Goal: Task Accomplishment & Management: Complete application form

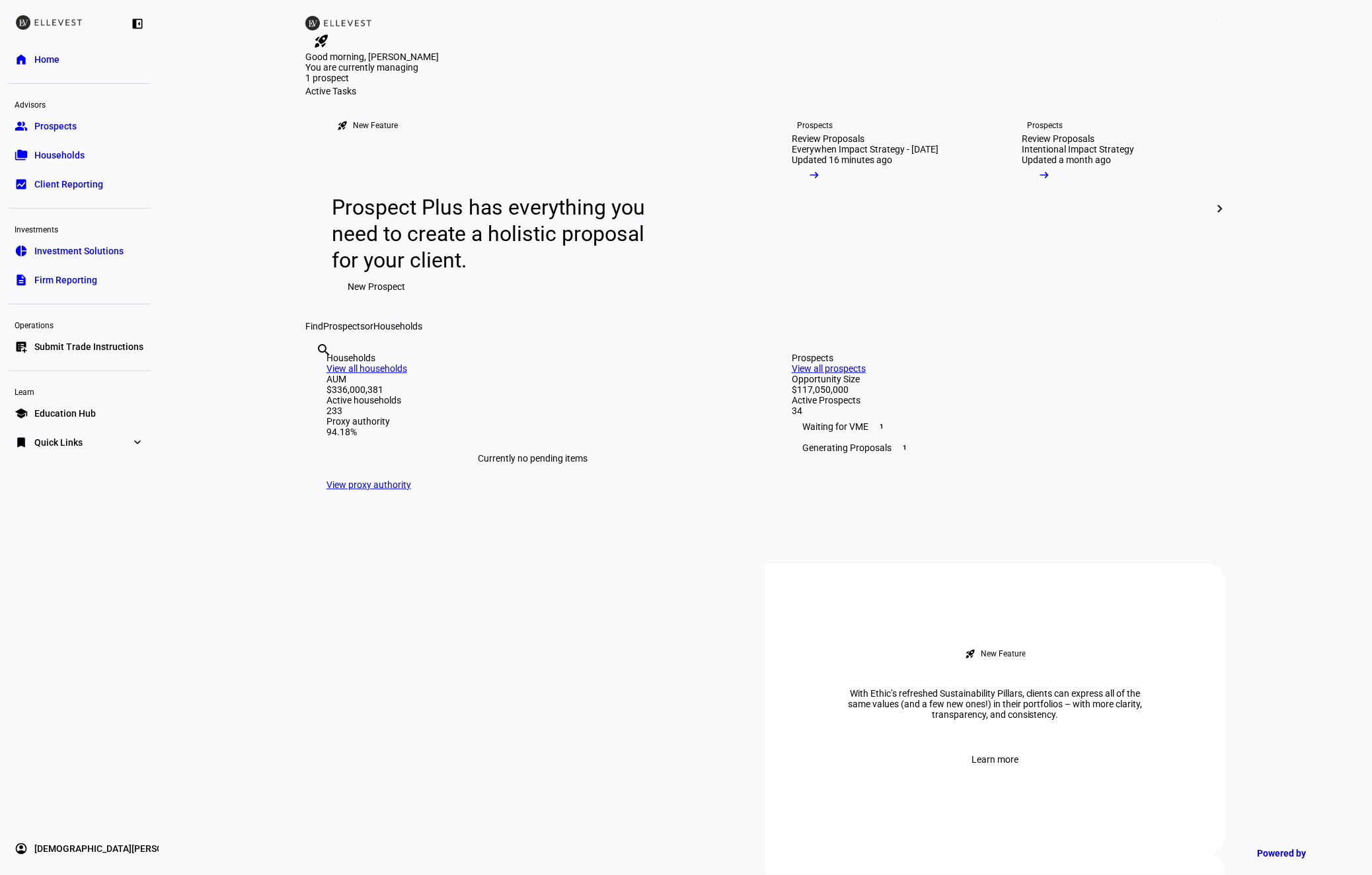
click at [108, 346] on span "Submit Trade Instructions" at bounding box center [89, 346] width 109 height 13
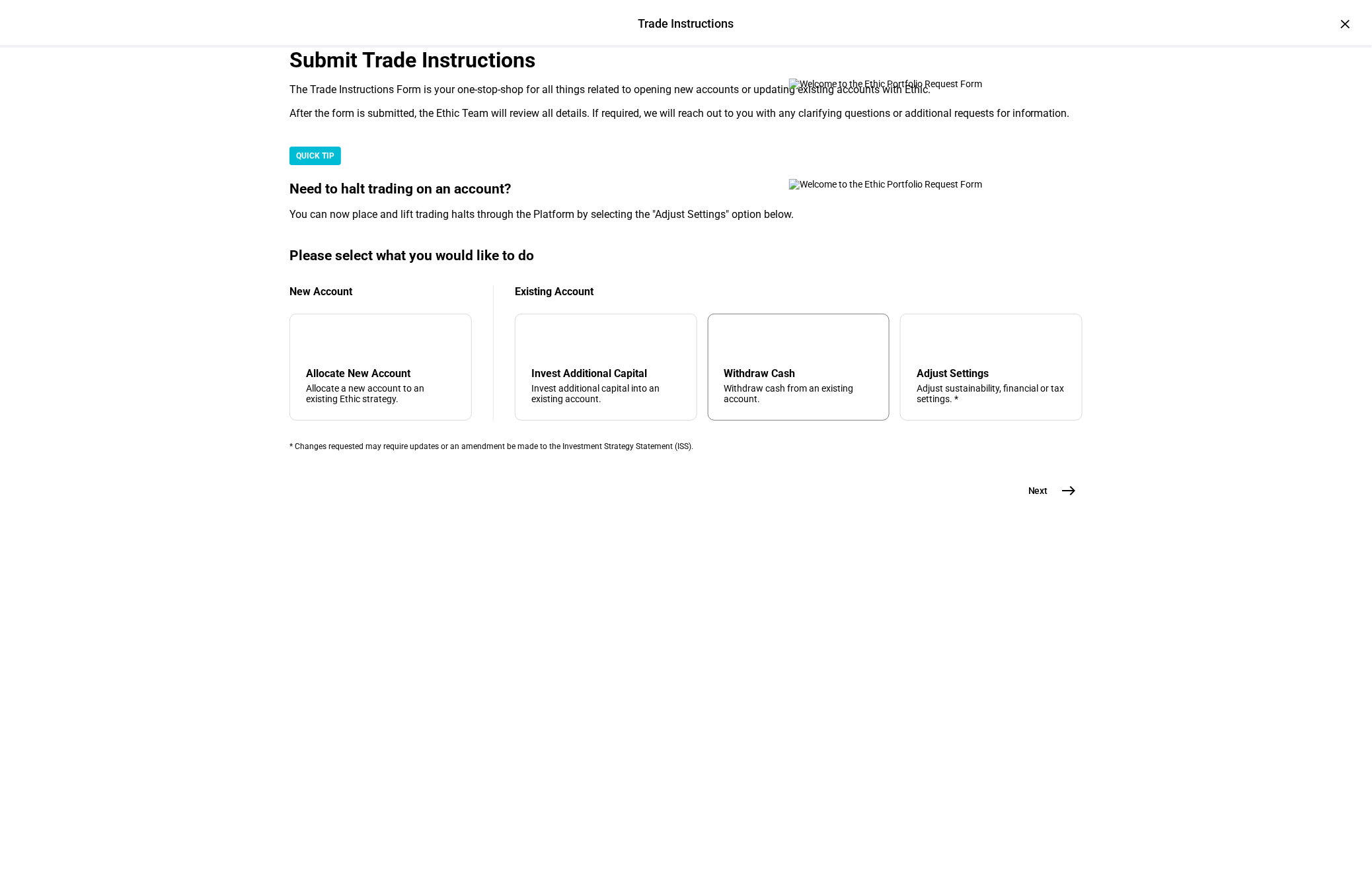
click at [822, 421] on div "arrow_upward Withdraw Cash Withdraw cash from an existing account." at bounding box center [799, 367] width 183 height 107
click at [1023, 504] on button "Next east" at bounding box center [1047, 490] width 70 height 26
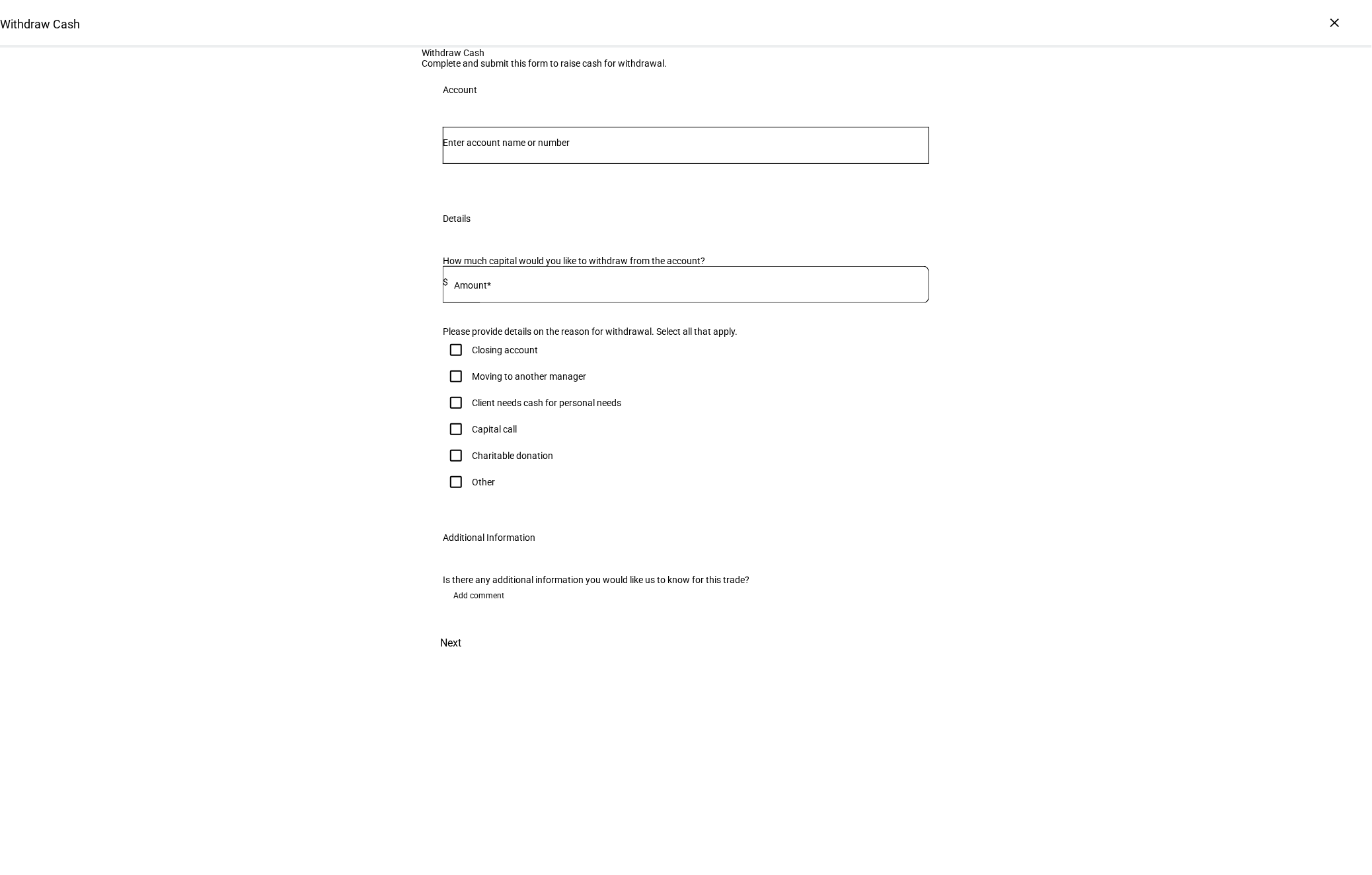
click at [499, 148] on input "Number" at bounding box center [686, 143] width 486 height 11
type input "9599"
click at [501, 340] on span "EVERYWHEN CAPITAL, LP" at bounding box center [527, 344] width 125 height 15
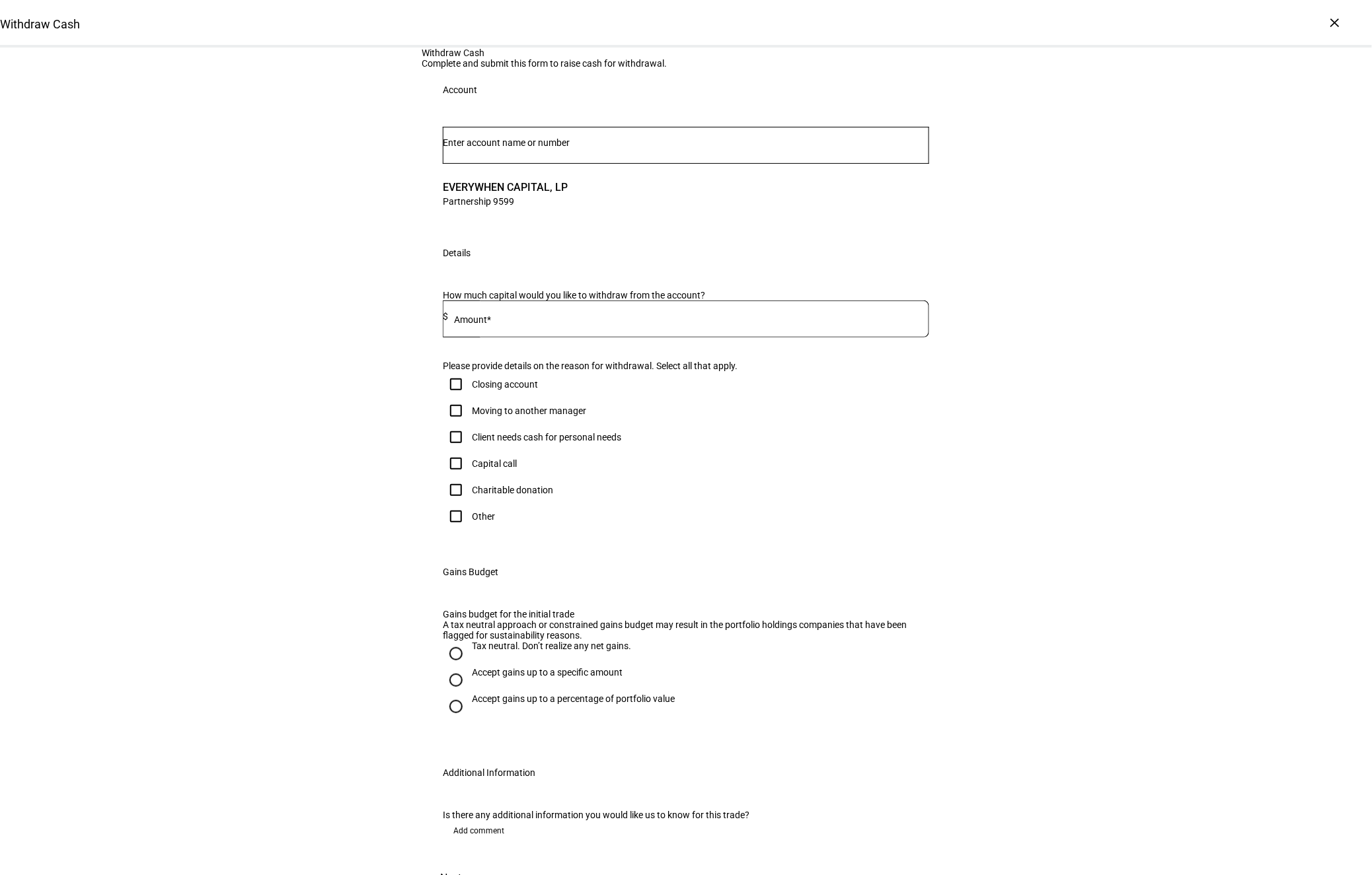
click at [538, 322] on input at bounding box center [689, 316] width 481 height 11
type input "81,167"
click at [522, 443] on div "Client needs cash for personal needs" at bounding box center [547, 438] width 150 height 11
click at [469, 451] on input "Client needs cash for personal needs" at bounding box center [456, 438] width 26 height 26
checkbox input "true"
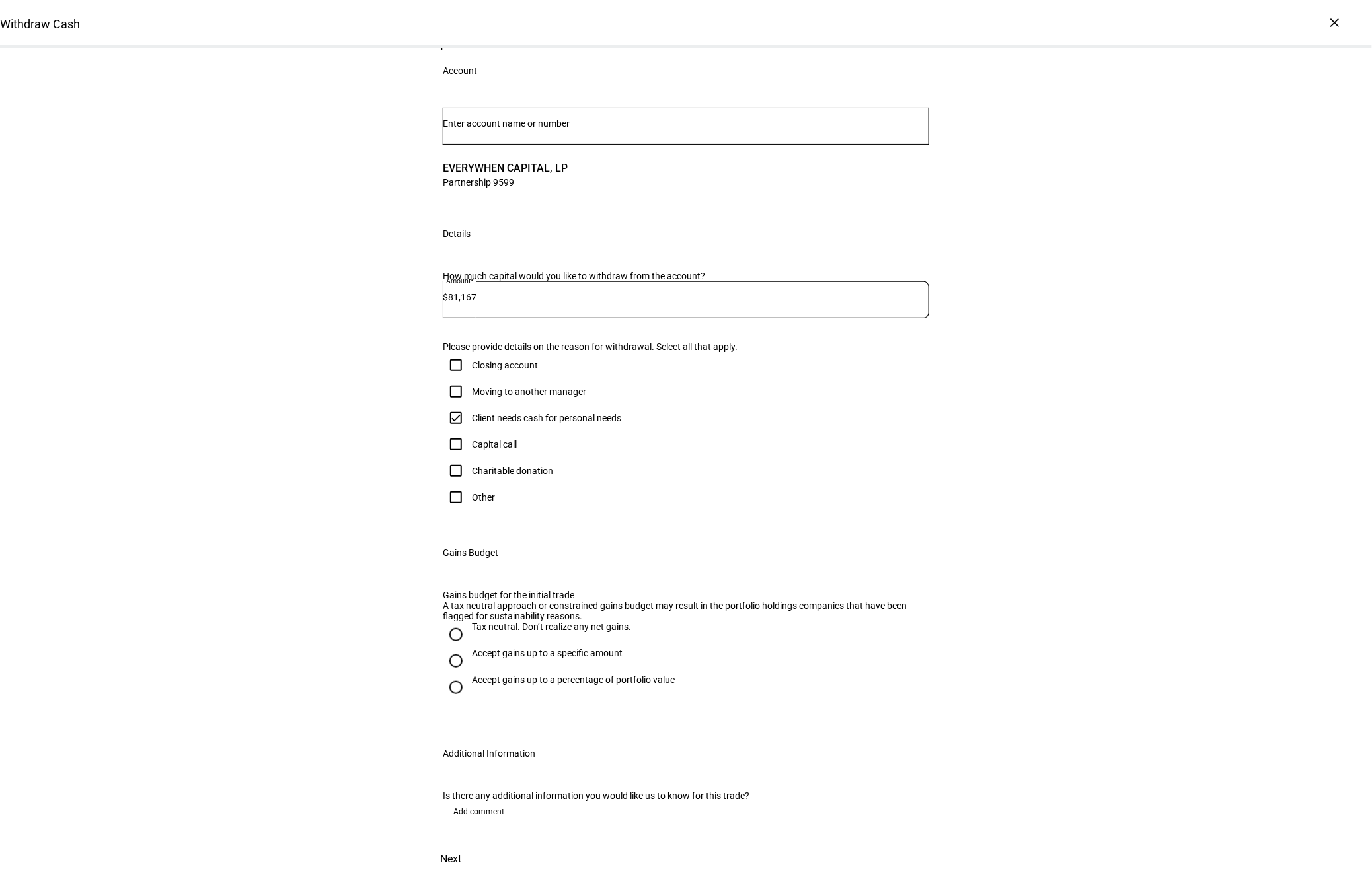
scroll to position [279, 0]
click at [557, 648] on div "Accept gains up to a specific amount" at bounding box center [547, 653] width 150 height 11
click at [469, 648] on input "Accept gains up to a specific amount" at bounding box center [456, 661] width 26 height 26
radio input "true"
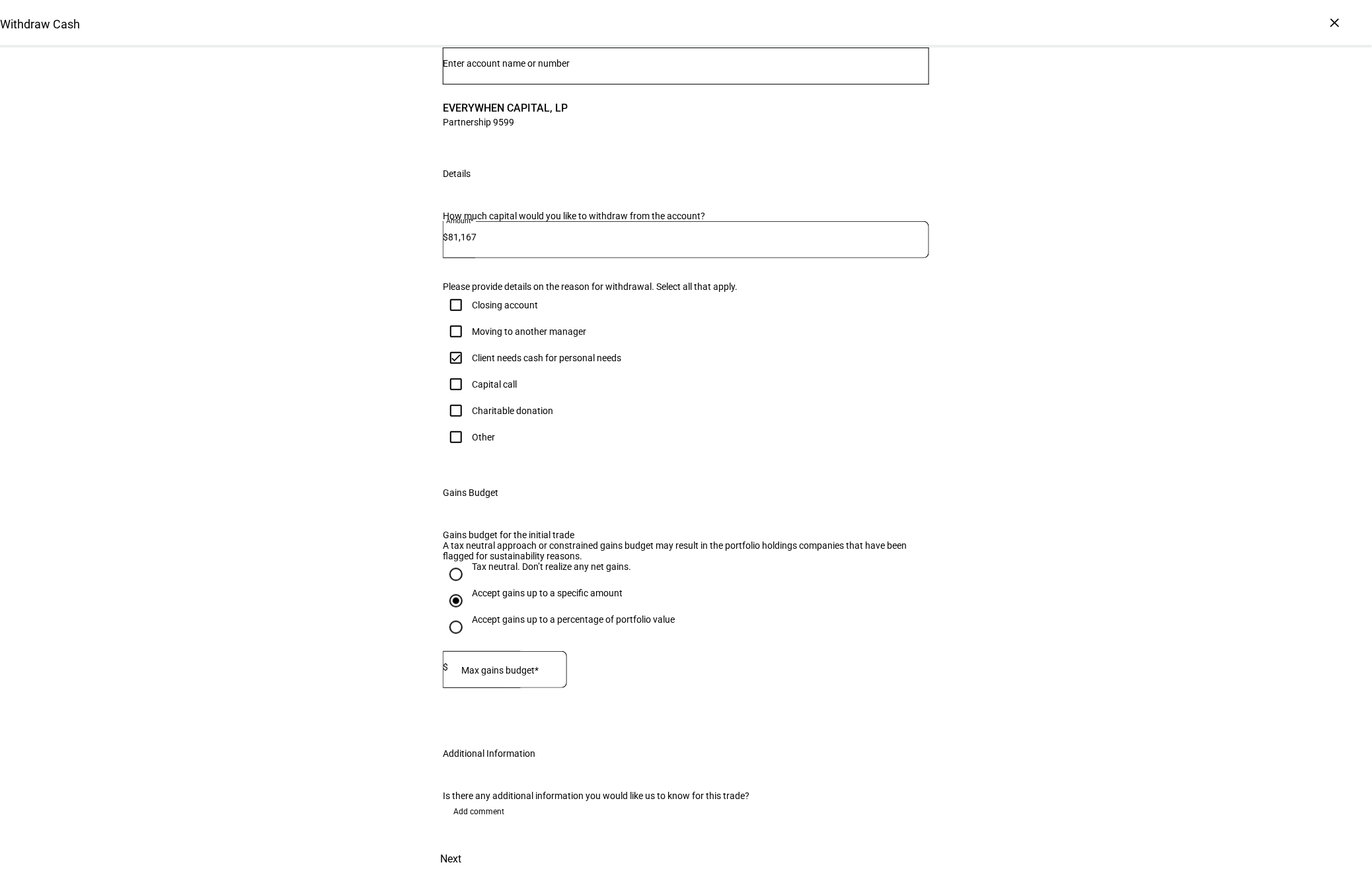
click at [534, 675] on mat-label "Max gains budget*" at bounding box center [500, 671] width 78 height 11
type input "40,000"
click at [465, 823] on span "Add comment" at bounding box center [478, 812] width 51 height 21
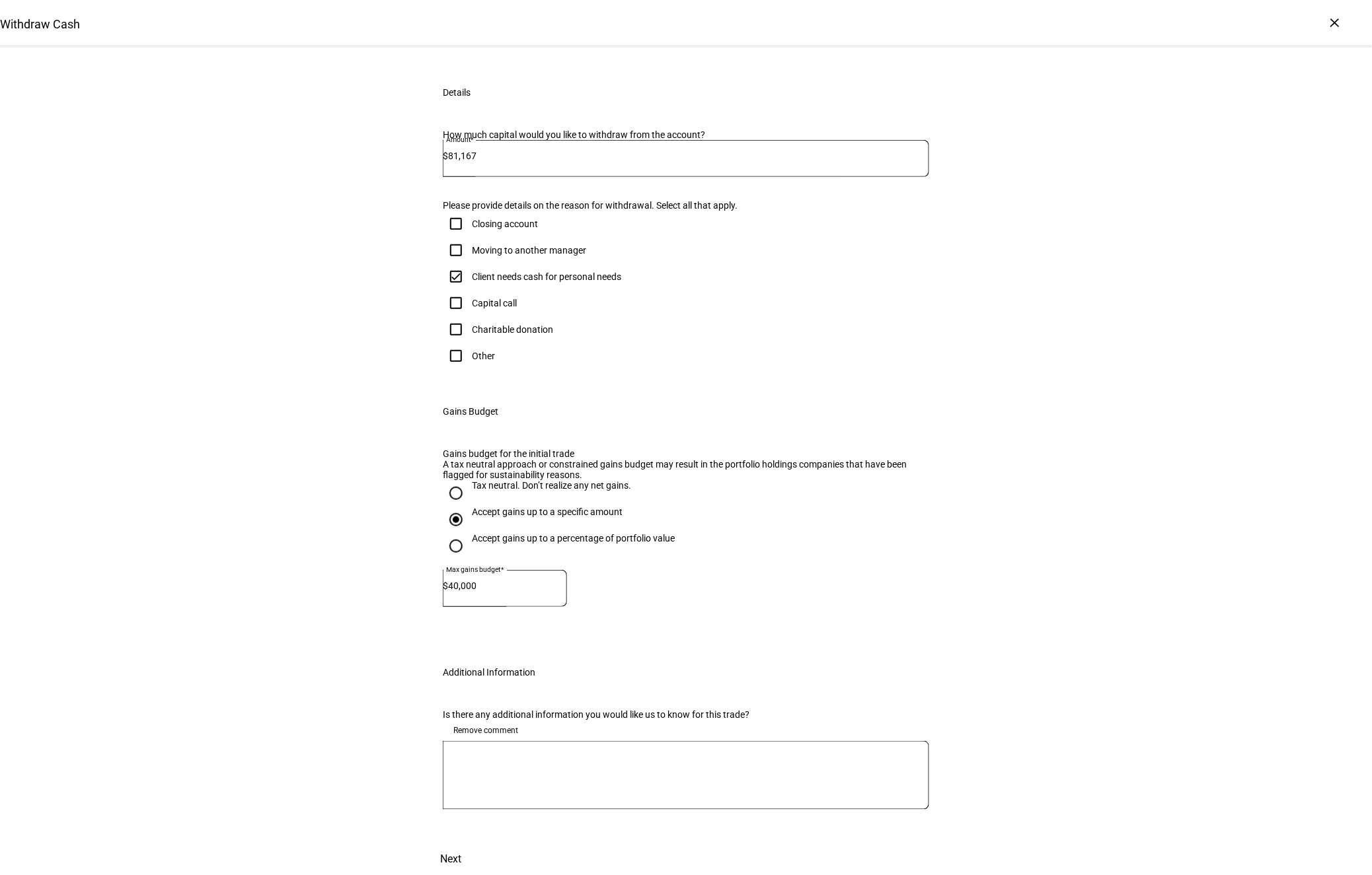
scroll to position [461, 0]
click at [564, 765] on div at bounding box center [686, 776] width 486 height 69
drag, startPoint x: 567, startPoint y: 745, endPoint x: 574, endPoint y: 728, distance: 18.4
click at [570, 751] on textarea at bounding box center [686, 775] width 486 height 48
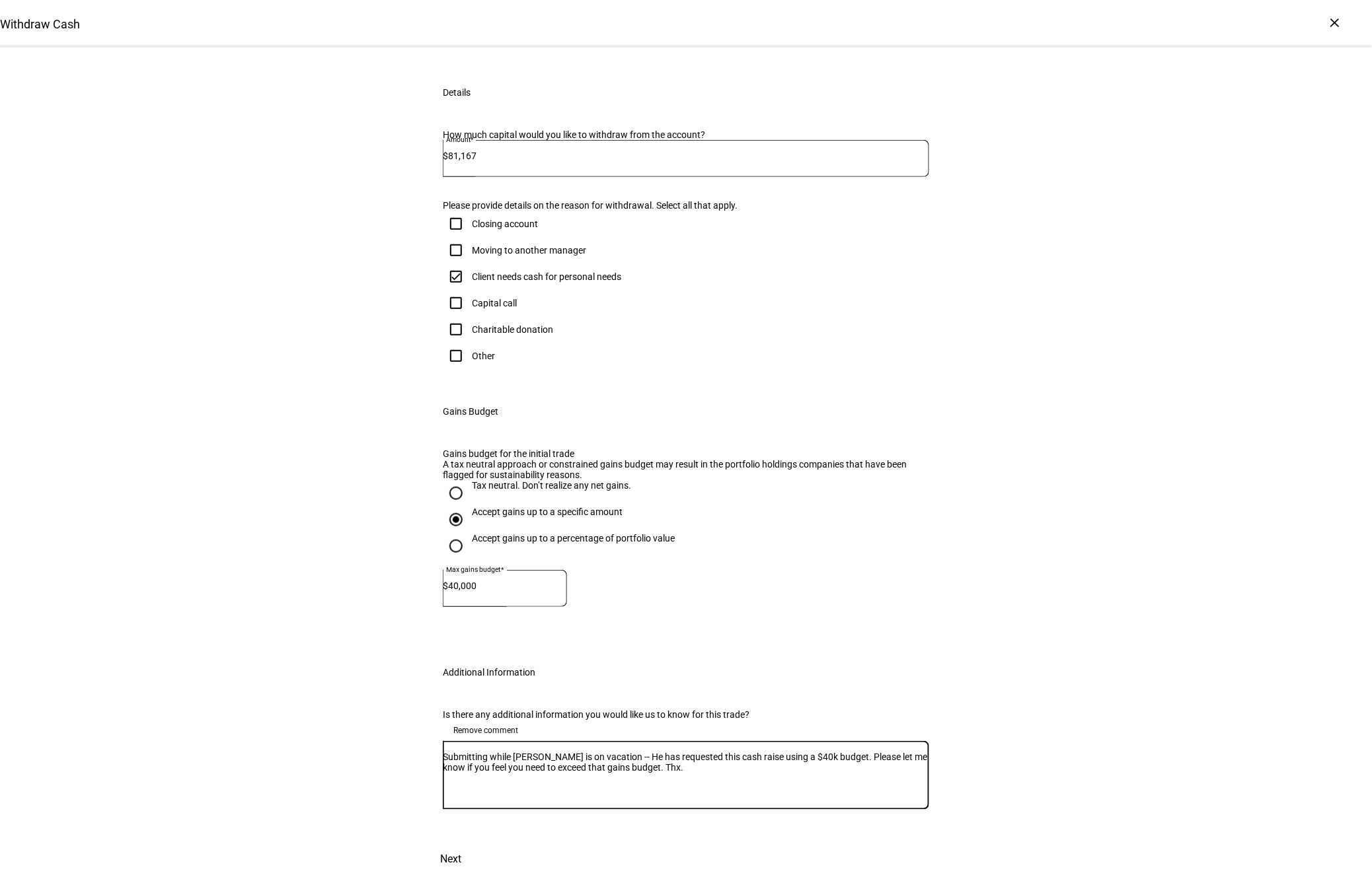
scroll to position [459, 0]
type textarea "Submitting while [PERSON_NAME] is on vacation -- He has requested this cash rai…"
click at [480, 844] on span at bounding box center [451, 859] width 58 height 31
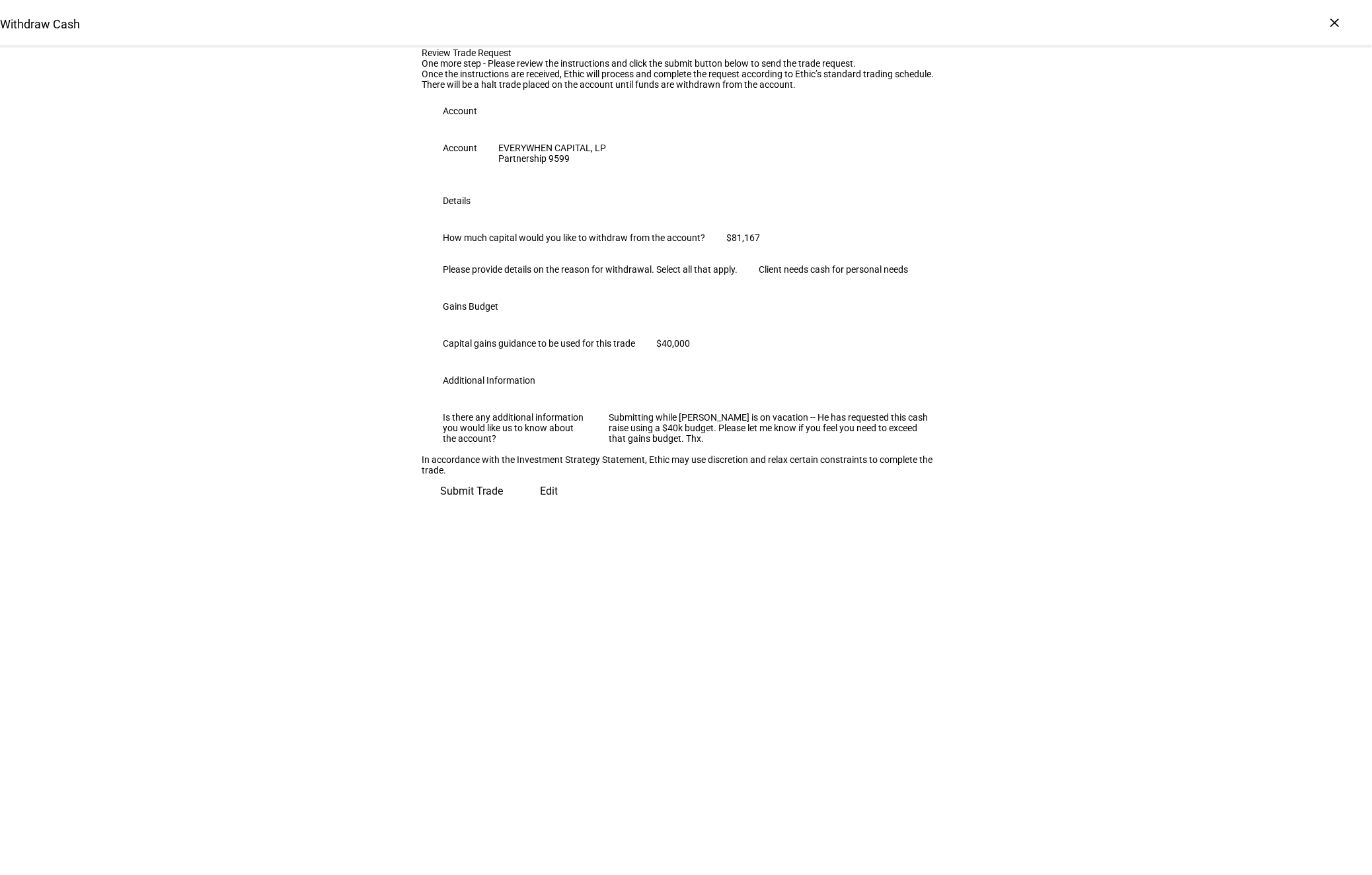
scroll to position [0, 0]
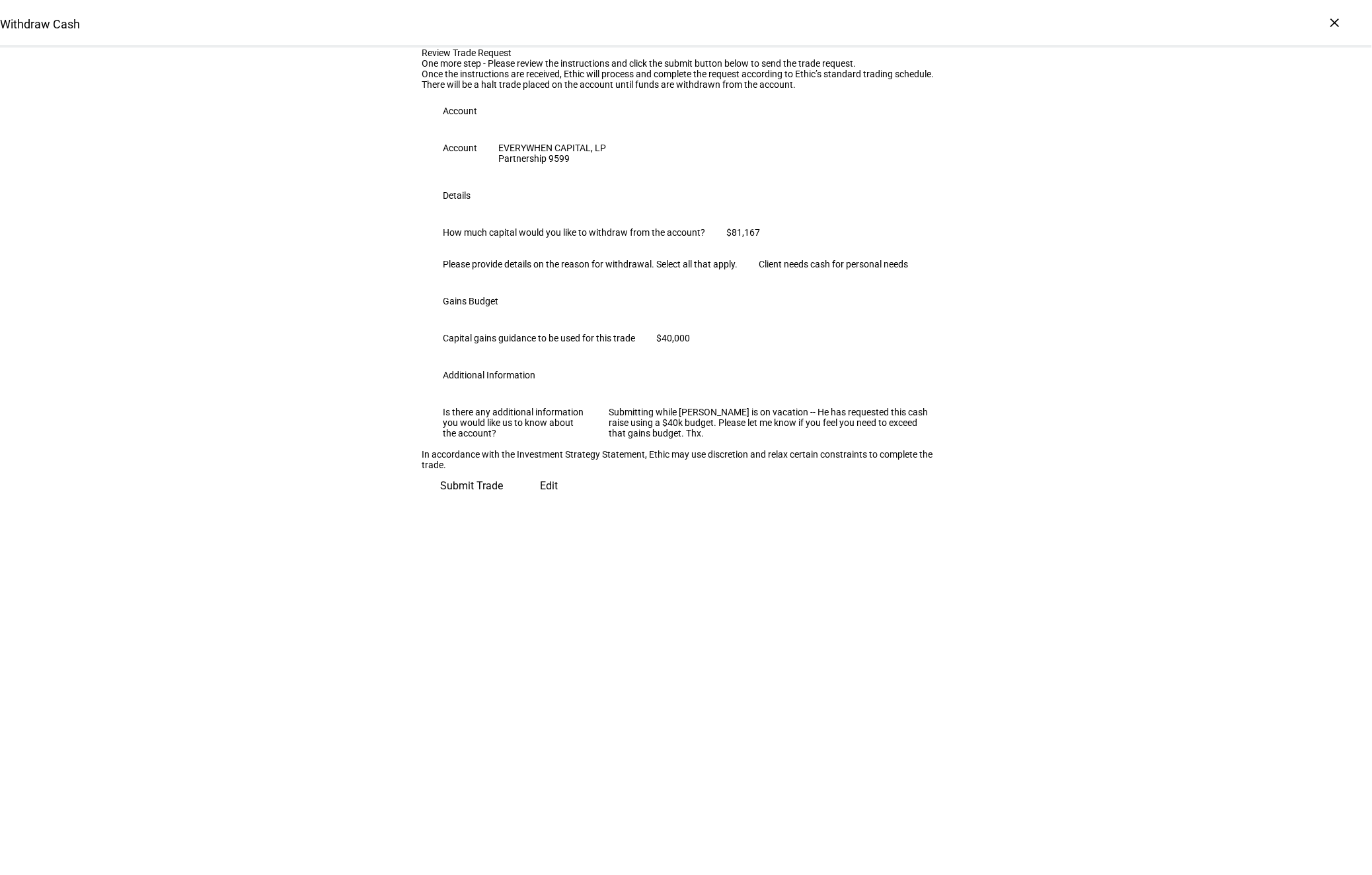
click at [503, 502] on span "Submit Trade" at bounding box center [471, 486] width 63 height 31
